Goal: Task Accomplishment & Management: Use online tool/utility

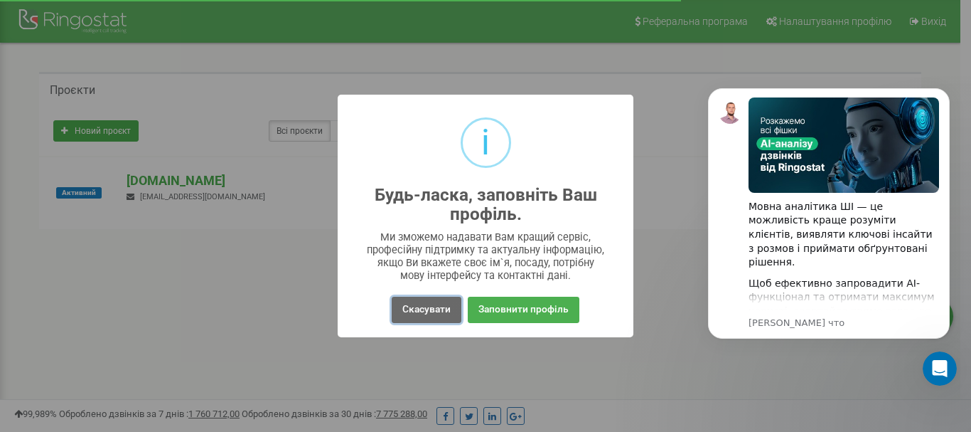
click at [421, 310] on button "Скасувати" at bounding box center [427, 309] width 70 height 26
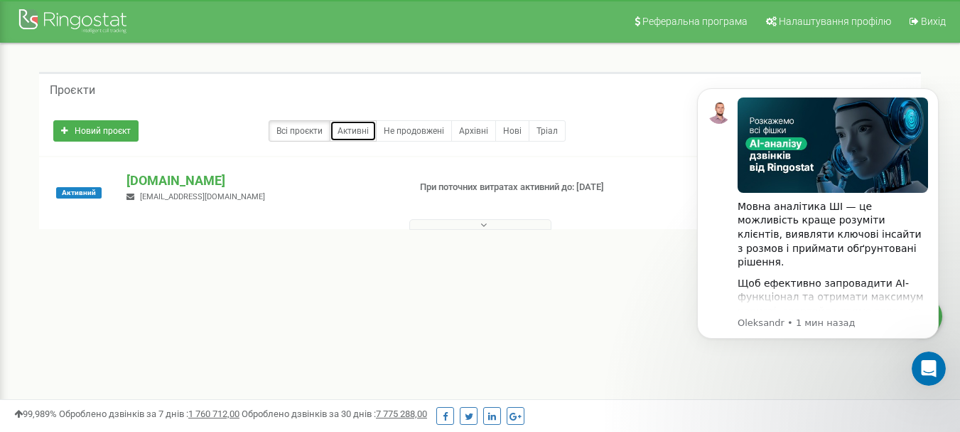
click at [371, 135] on link "Активні" at bounding box center [353, 130] width 47 height 21
click at [301, 136] on link "Всі проєкти" at bounding box center [300, 130] width 62 height 21
click at [483, 227] on icon at bounding box center [484, 225] width 6 height 10
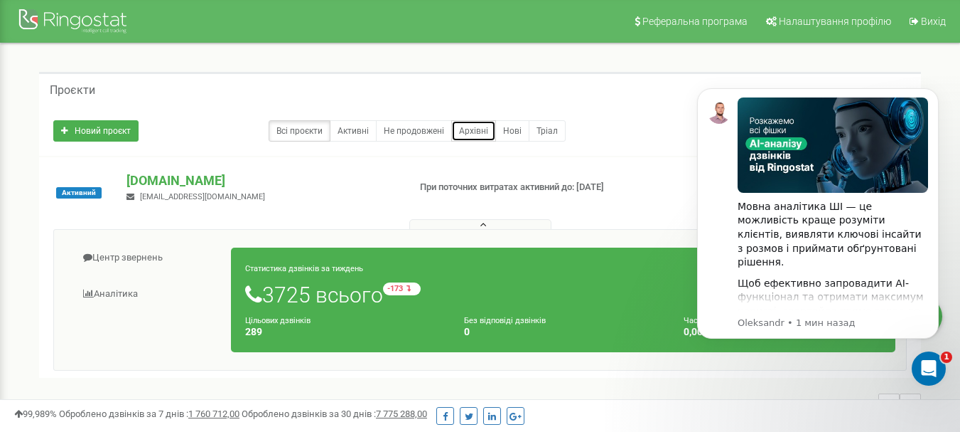
click at [472, 132] on link "Архівні" at bounding box center [473, 130] width 45 height 21
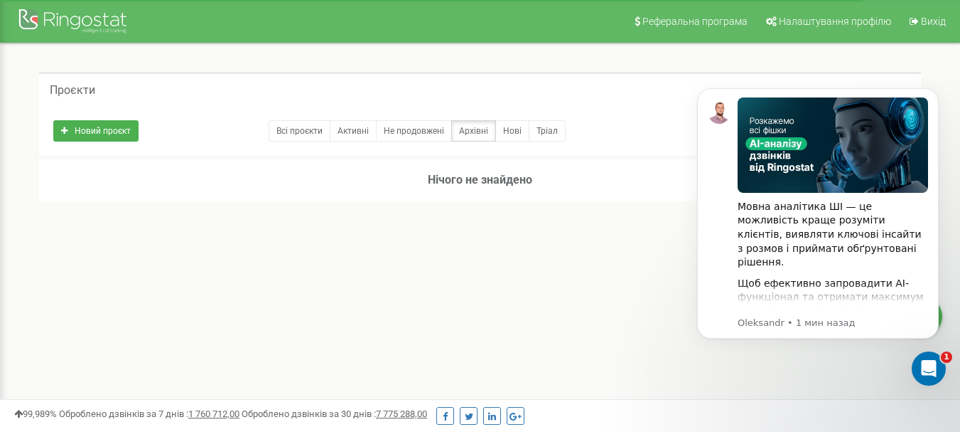
click at [731, 134] on div "Мовна аналітика ШІ — це можливість краще розуміти клієнтів, виявляти ключові ін…" at bounding box center [818, 213] width 220 height 232
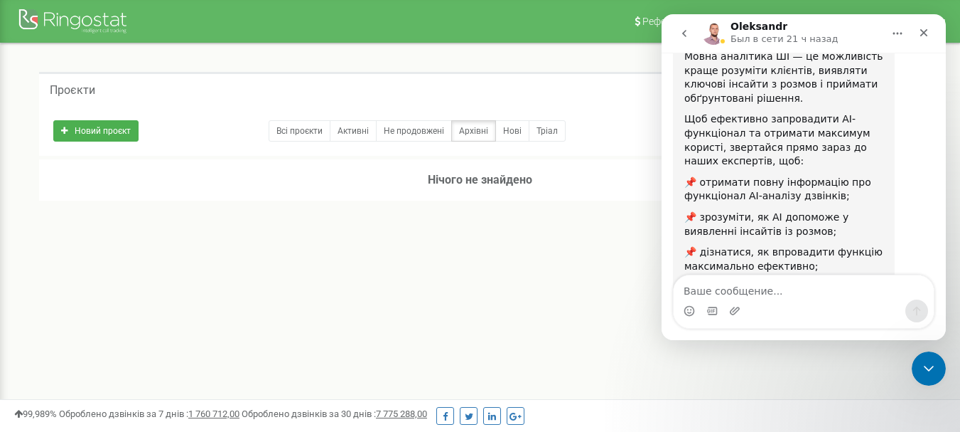
scroll to position [314, 0]
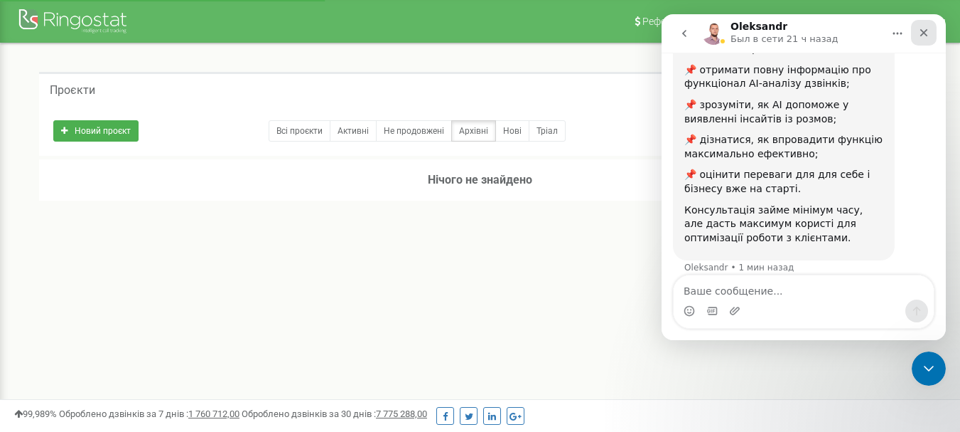
click at [928, 32] on icon "Закрыть" at bounding box center [923, 32] width 11 height 11
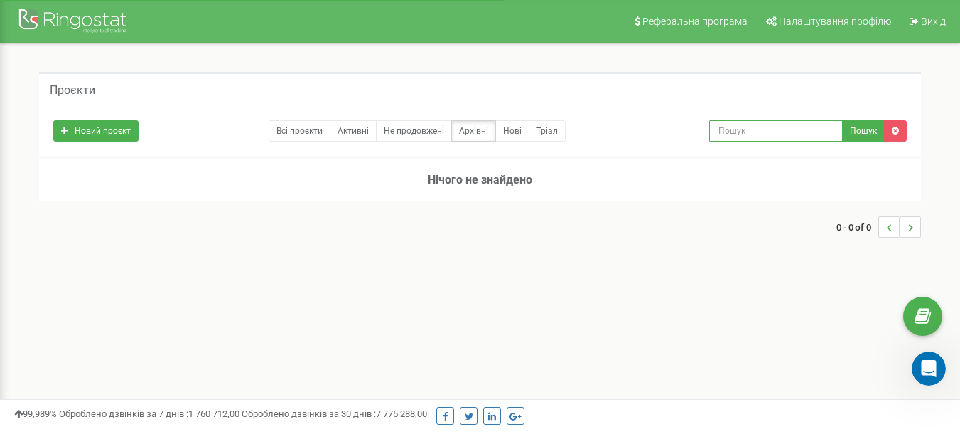
click at [784, 126] on input "text" at bounding box center [776, 130] width 134 height 21
type input "0631691171"
click at [870, 135] on button "Пошук" at bounding box center [863, 130] width 43 height 21
click at [771, 131] on input "0631691171" at bounding box center [776, 130] width 134 height 21
click at [719, 124] on input "0631691171" at bounding box center [776, 130] width 134 height 21
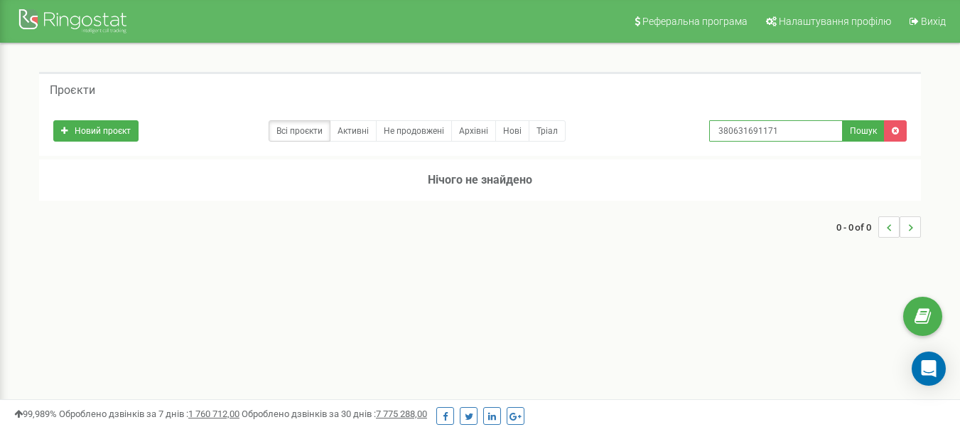
type input "380631691171"
click at [864, 119] on div "Новий проєкт Всі проєкти Активні Не продовжені Архівні Нові Тріал 380631691171 …" at bounding box center [480, 127] width 875 height 28
click at [871, 133] on button "Пошук" at bounding box center [863, 130] width 43 height 21
click at [299, 132] on link "Всі проєкти" at bounding box center [300, 130] width 62 height 21
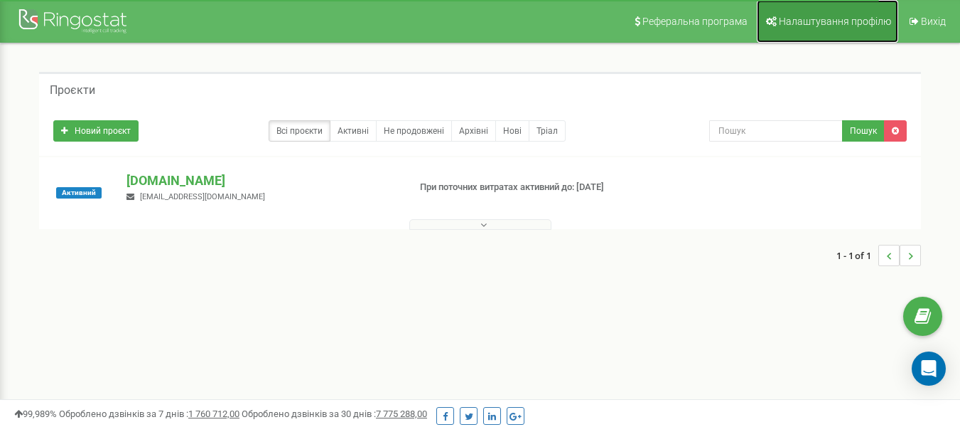
click at [842, 31] on link "Налаштування профілю" at bounding box center [827, 21] width 141 height 43
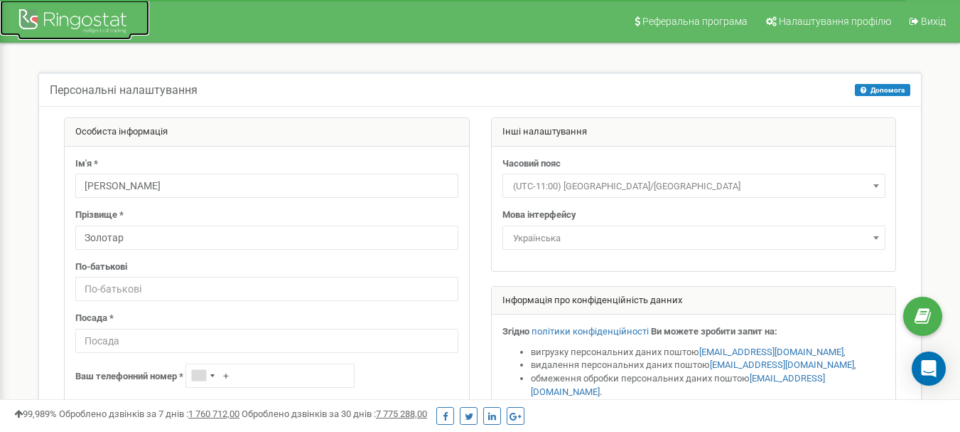
click at [91, 18] on div at bounding box center [75, 23] width 114 height 34
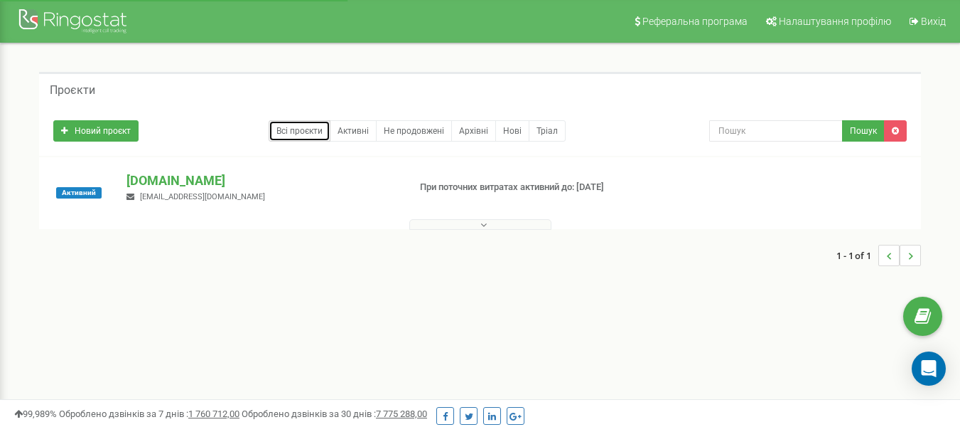
click at [318, 132] on link "Всі проєкти" at bounding box center [300, 130] width 62 height 21
click at [739, 131] on input "text" at bounding box center [776, 130] width 134 height 21
type input "063"
click at [765, 134] on input "text" at bounding box center [776, 130] width 134 height 21
type input "380631691171"
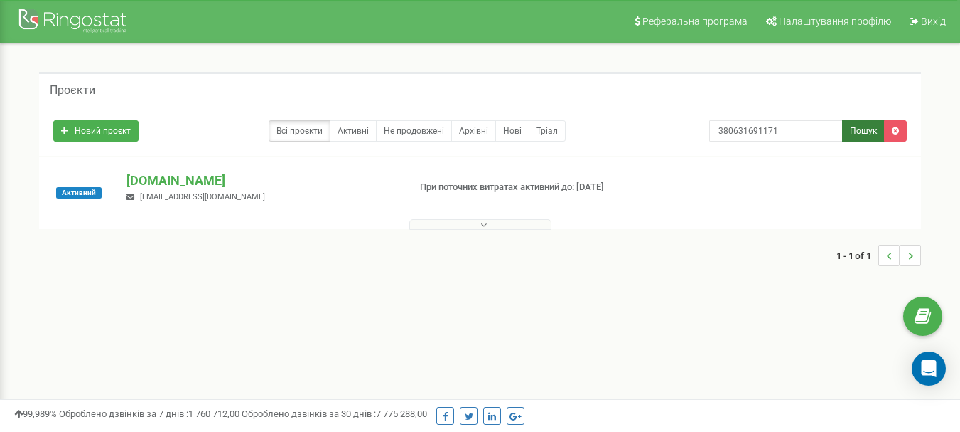
click at [857, 125] on button "Пошук" at bounding box center [863, 130] width 43 height 21
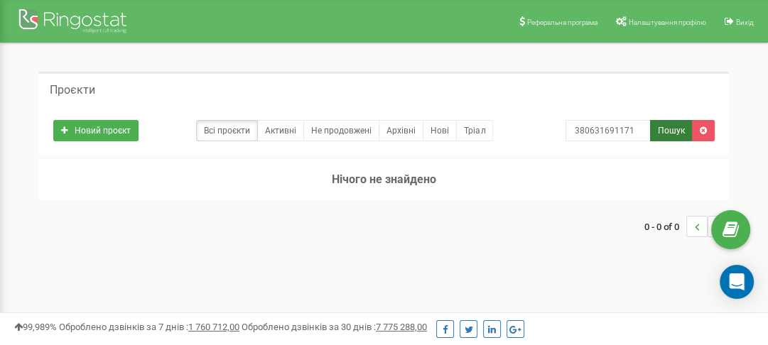
click at [679, 136] on button "Пошук" at bounding box center [671, 130] width 43 height 21
drag, startPoint x: 638, startPoint y: 128, endPoint x: 515, endPoint y: 141, distance: 124.4
click at [515, 141] on div "Новий проєкт Всі проєкти Активні Не продовжені Архівні [GEOGRAPHIC_DATA] 380631…" at bounding box center [384, 131] width 690 height 50
paste input "067 117 2609"
type input "067 117 2609"
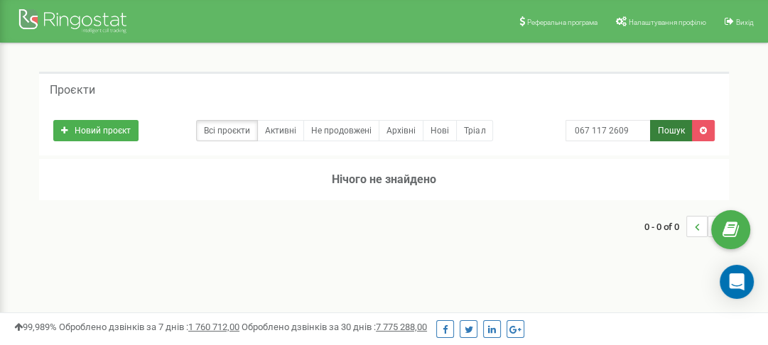
click at [673, 139] on button "Пошук" at bounding box center [671, 130] width 43 height 21
click at [574, 136] on input "067 117 2609" at bounding box center [608, 130] width 85 height 21
type input "380671172609"
click at [705, 136] on link at bounding box center [703, 130] width 23 height 21
